Goal: Transaction & Acquisition: Purchase product/service

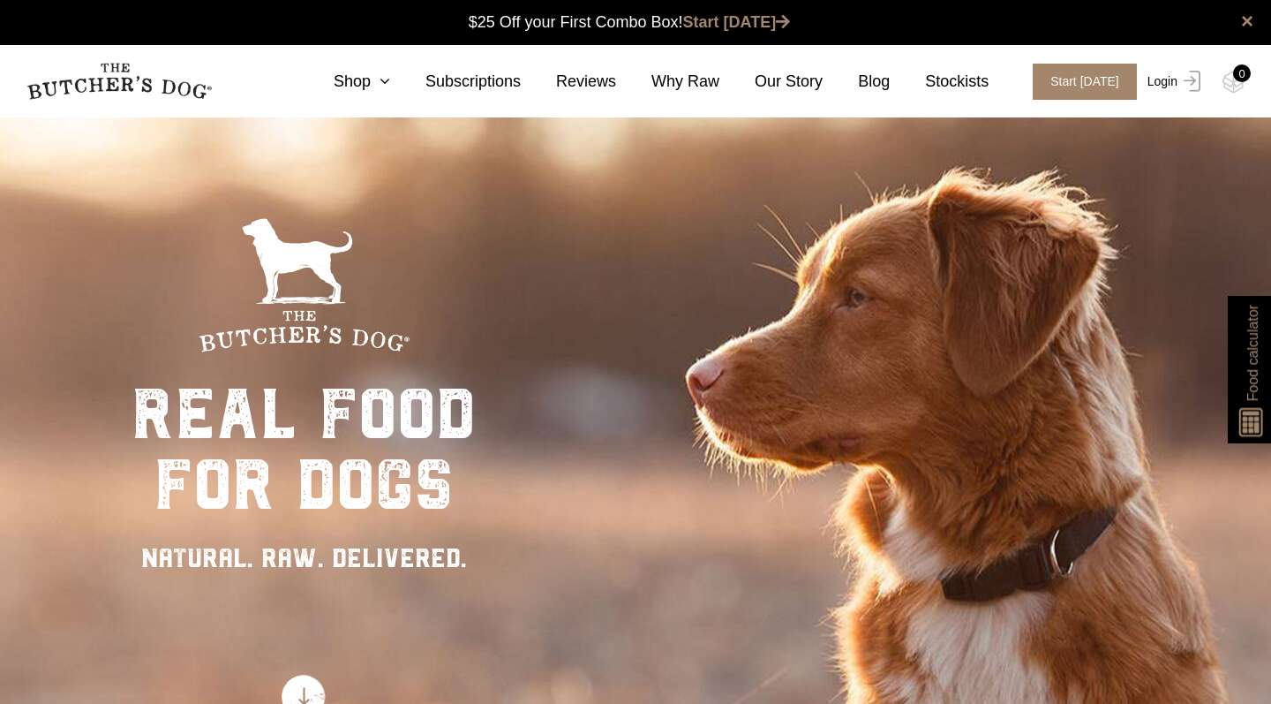
click at [1177, 80] on link "Login" at bounding box center [1171, 82] width 57 height 36
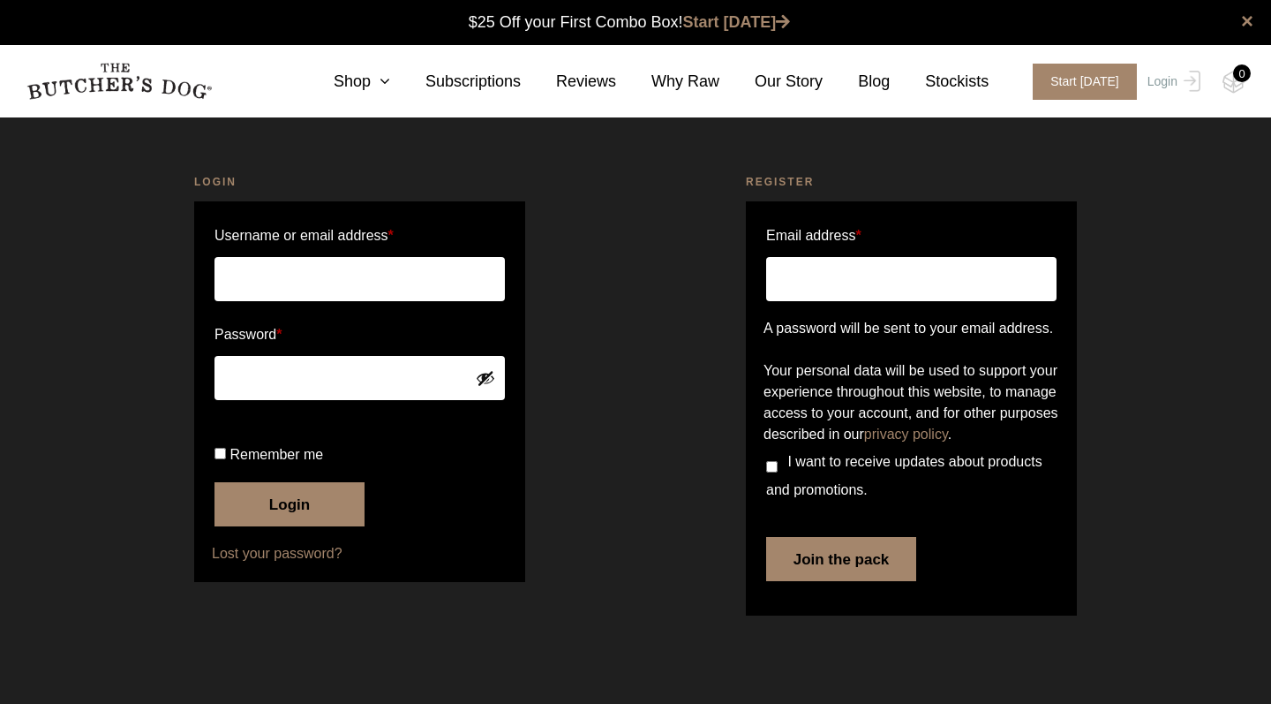
scroll to position [1, 0]
type input "sharon@thebutchersdog.com.au"
click at [290, 526] on button "Login" at bounding box center [290, 504] width 150 height 44
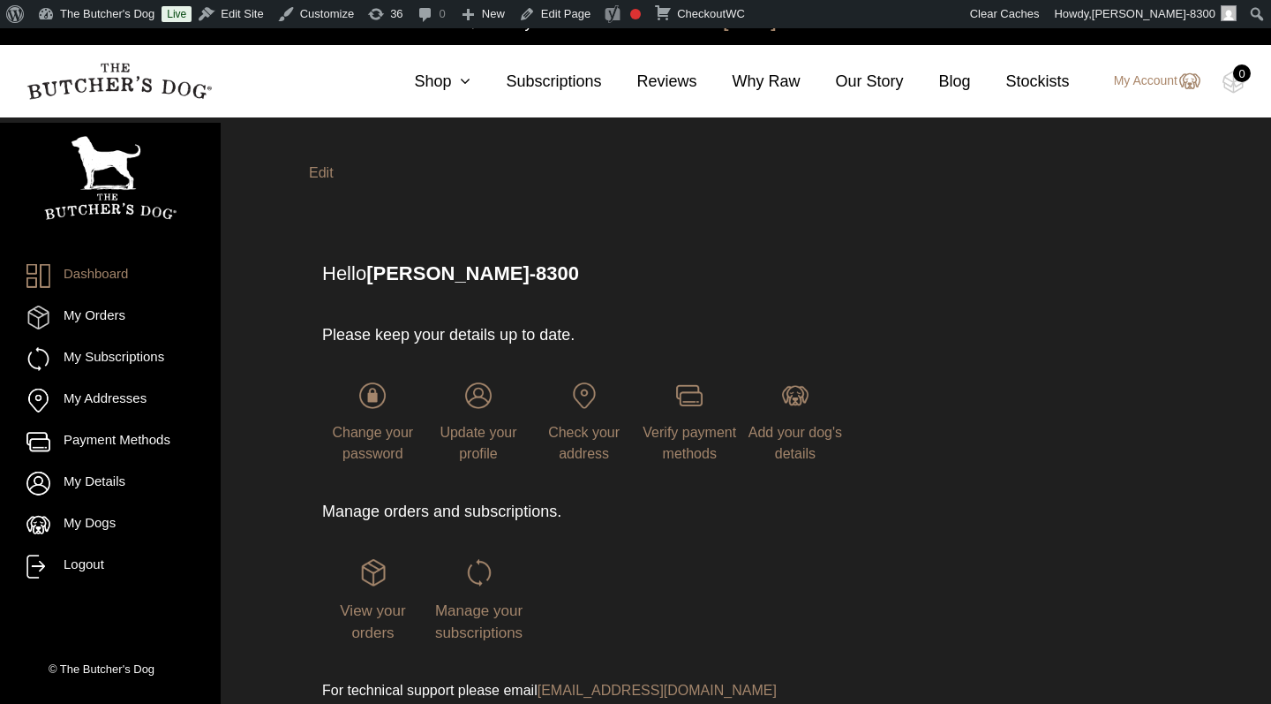
scroll to position [1, 0]
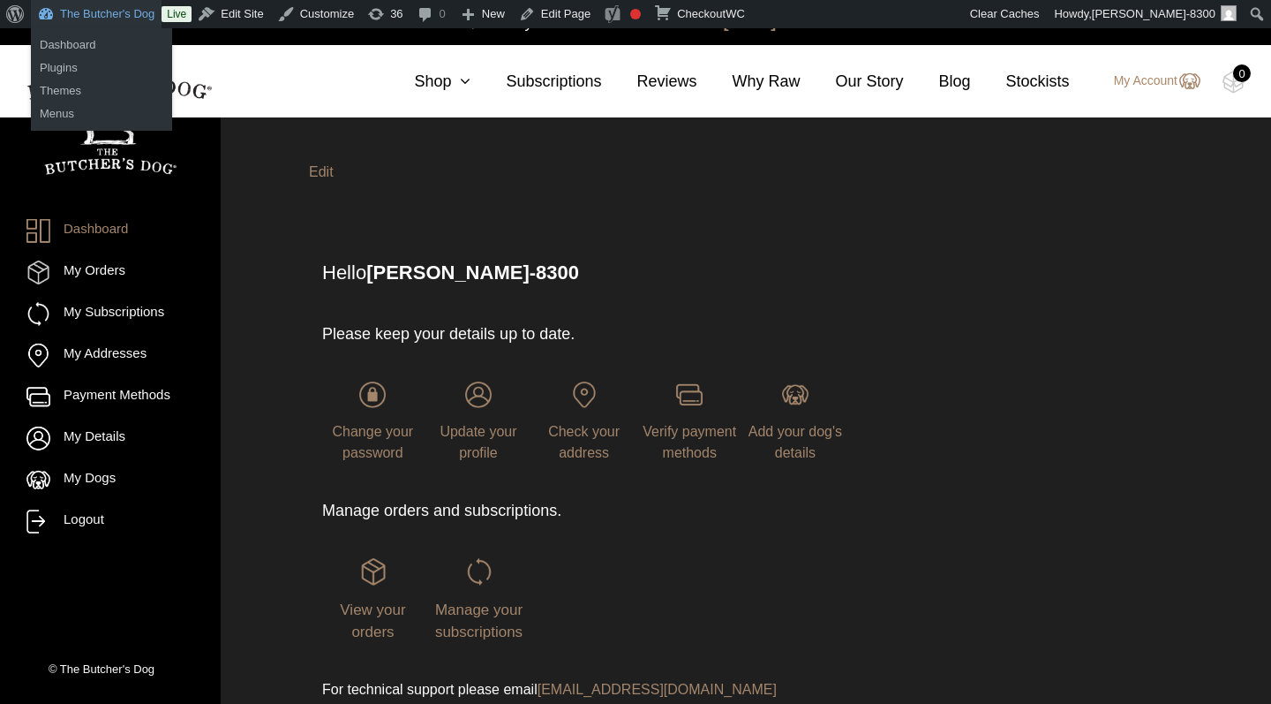
click at [118, 15] on link "The Butcher's Dog" at bounding box center [96, 14] width 131 height 28
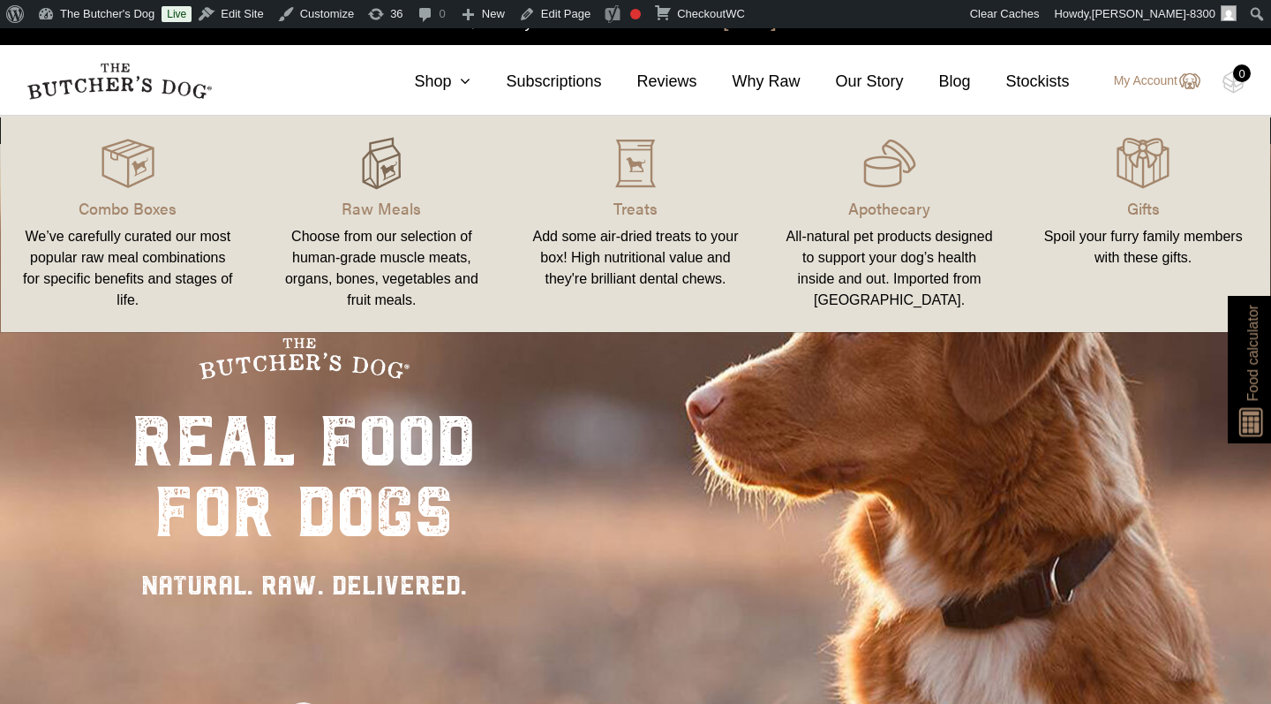
click at [378, 176] on img at bounding box center [381, 163] width 53 height 53
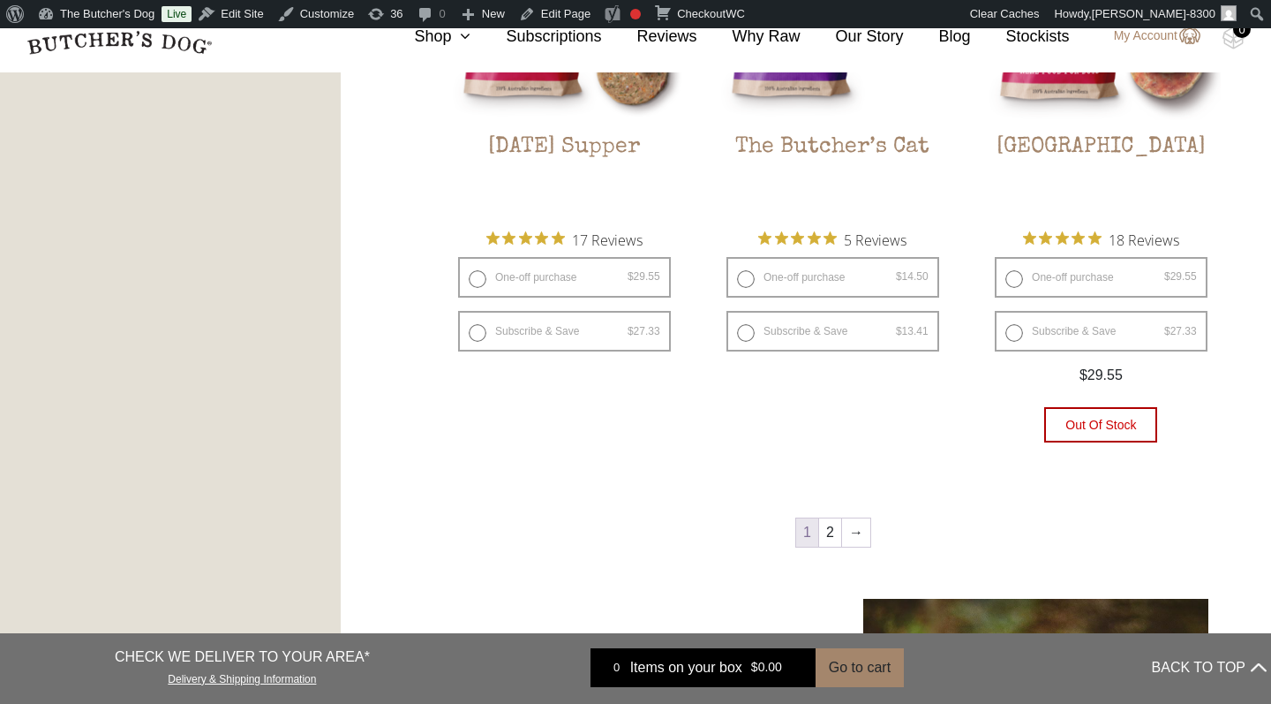
scroll to position [2306, 0]
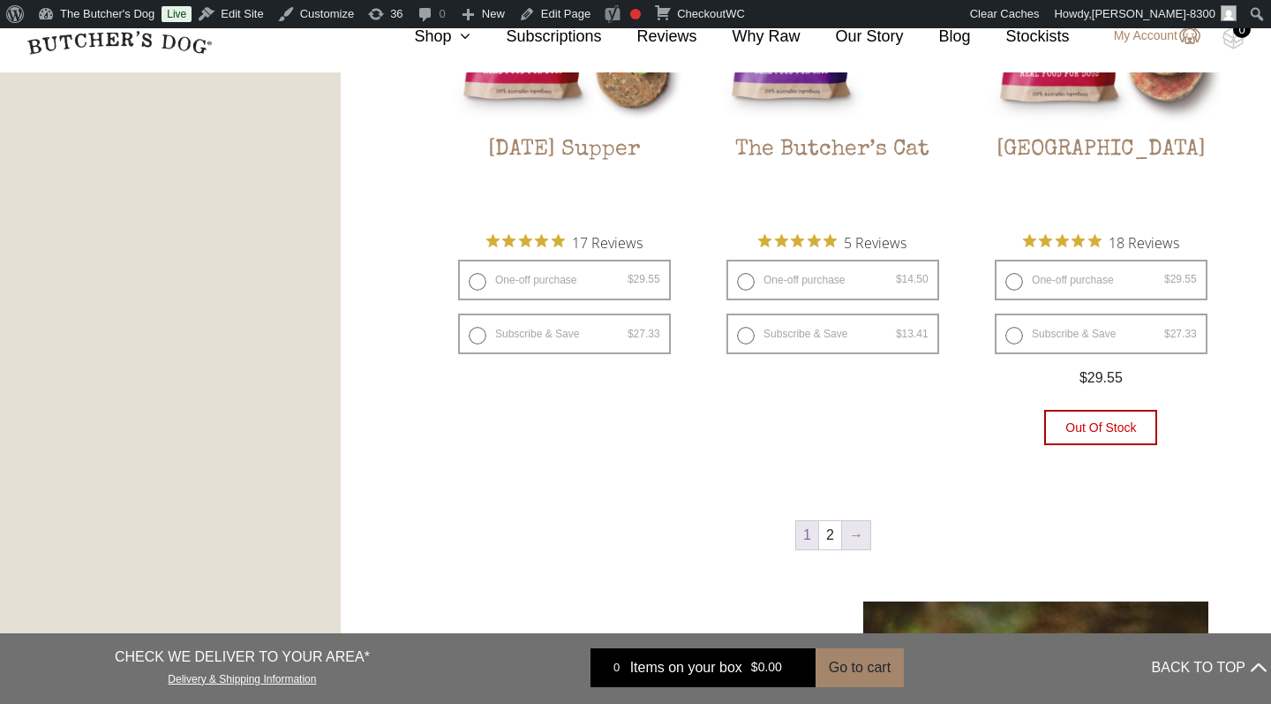
click at [858, 531] on link "→" at bounding box center [856, 535] width 28 height 28
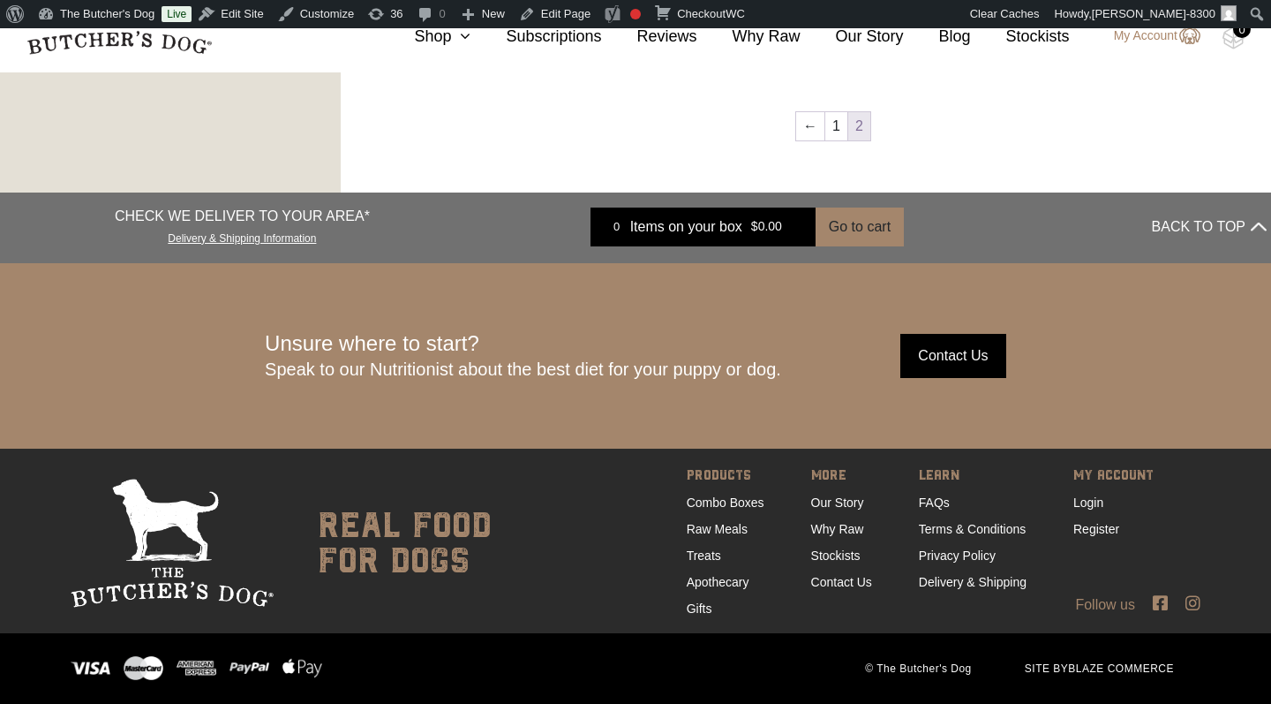
scroll to position [1634, 0]
click at [810, 127] on link "←" at bounding box center [810, 127] width 28 height 28
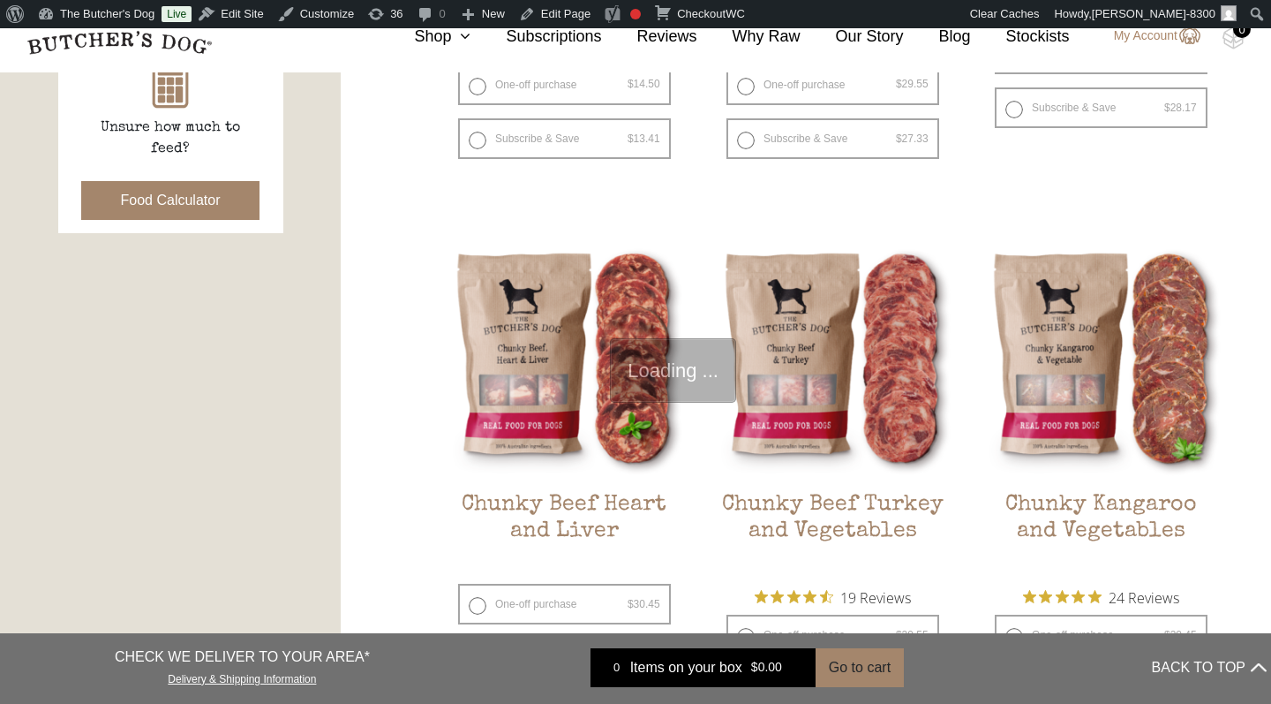
scroll to position [427, 0]
